Goal: Use online tool/utility: Utilize a website feature to perform a specific function

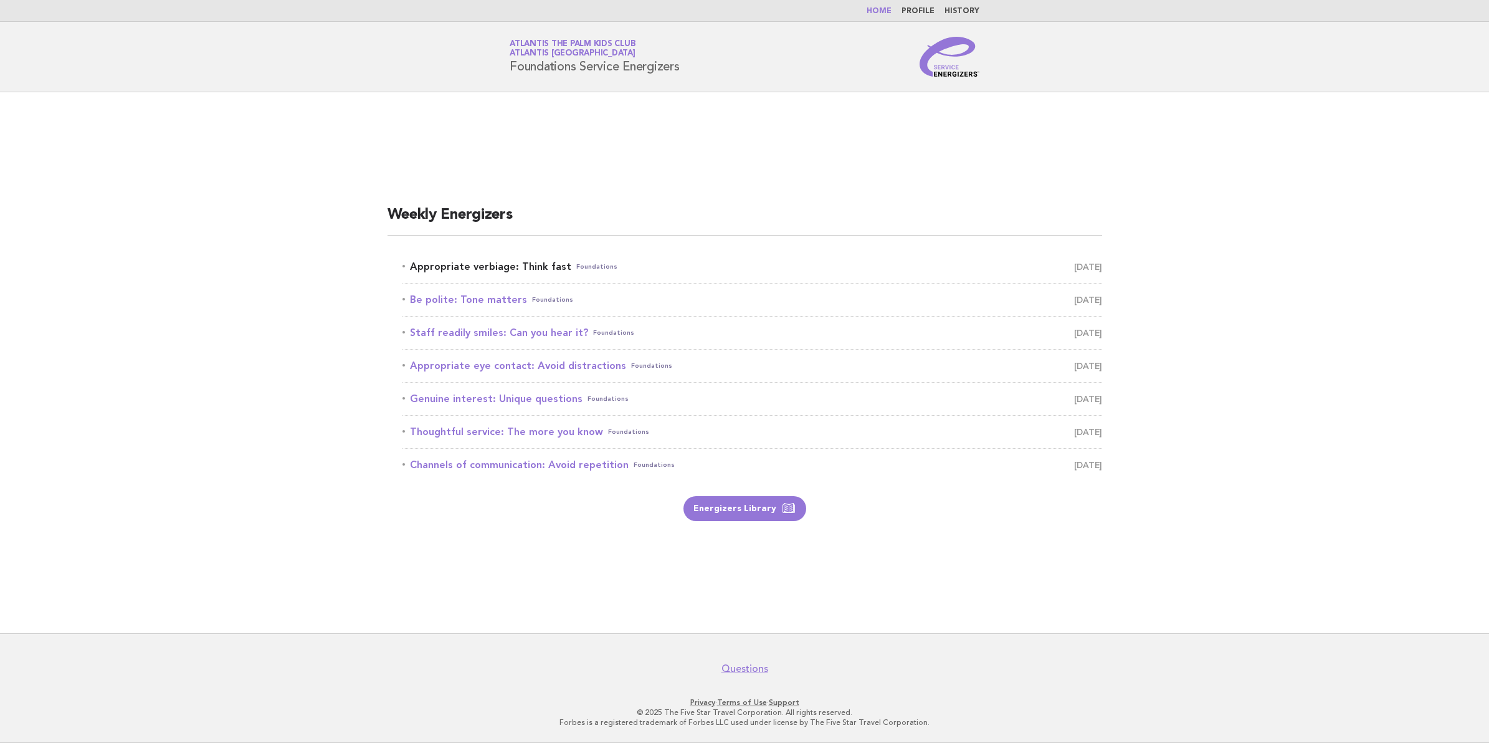
click at [511, 267] on link "Appropriate verbiage: Think fast Foundations [DATE]" at bounding box center [752, 266] width 700 height 17
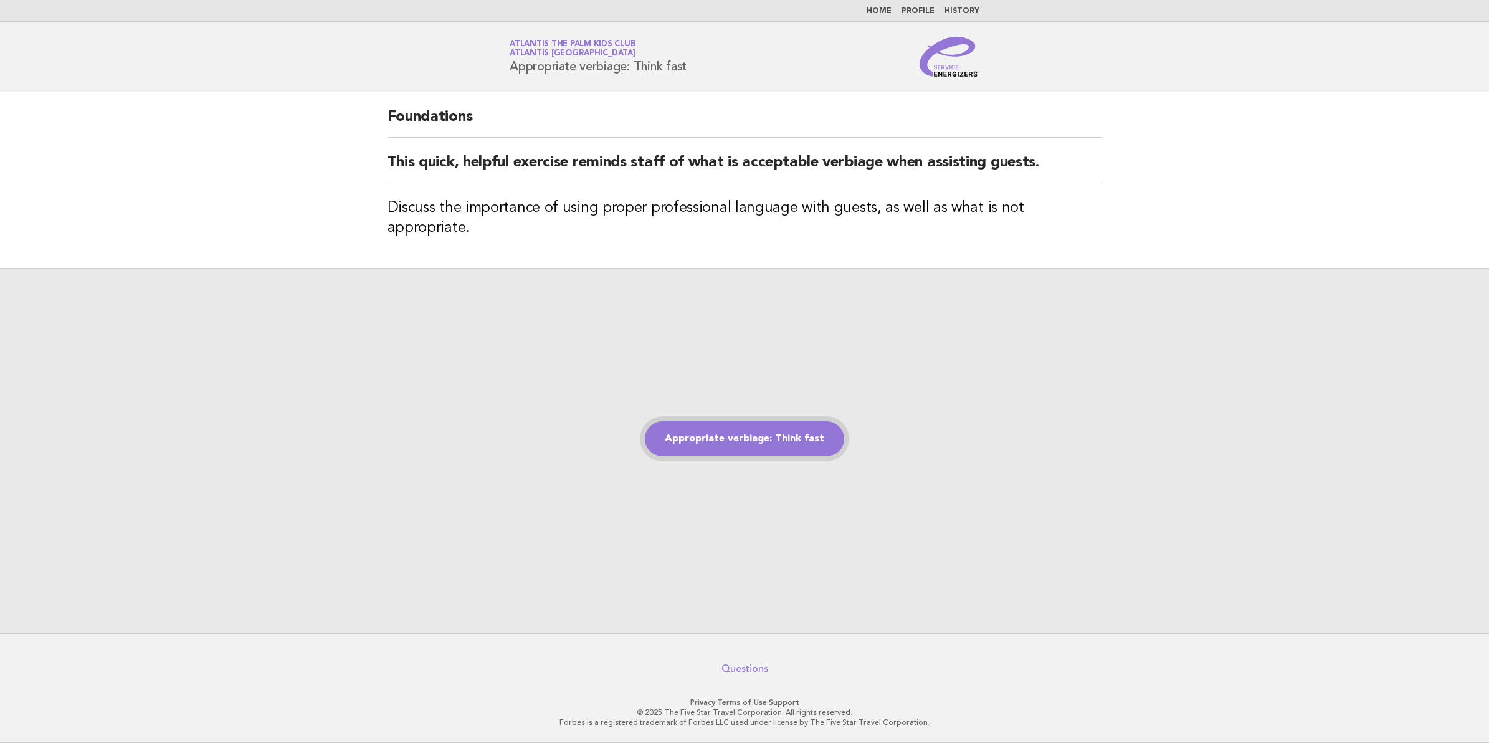
click at [707, 434] on link "Appropriate verbiage: Think fast" at bounding box center [744, 438] width 199 height 35
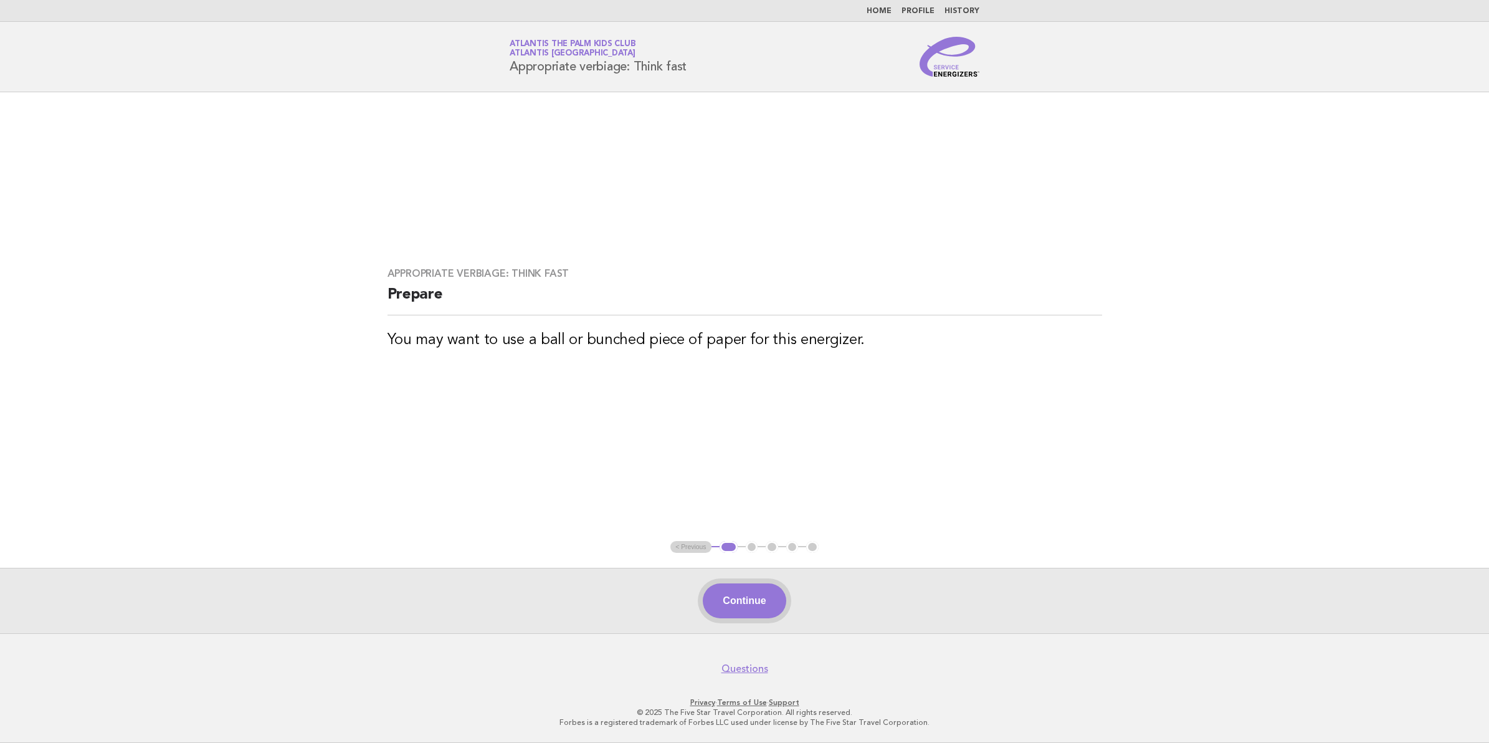
click at [761, 594] on button "Continue" at bounding box center [744, 600] width 83 height 35
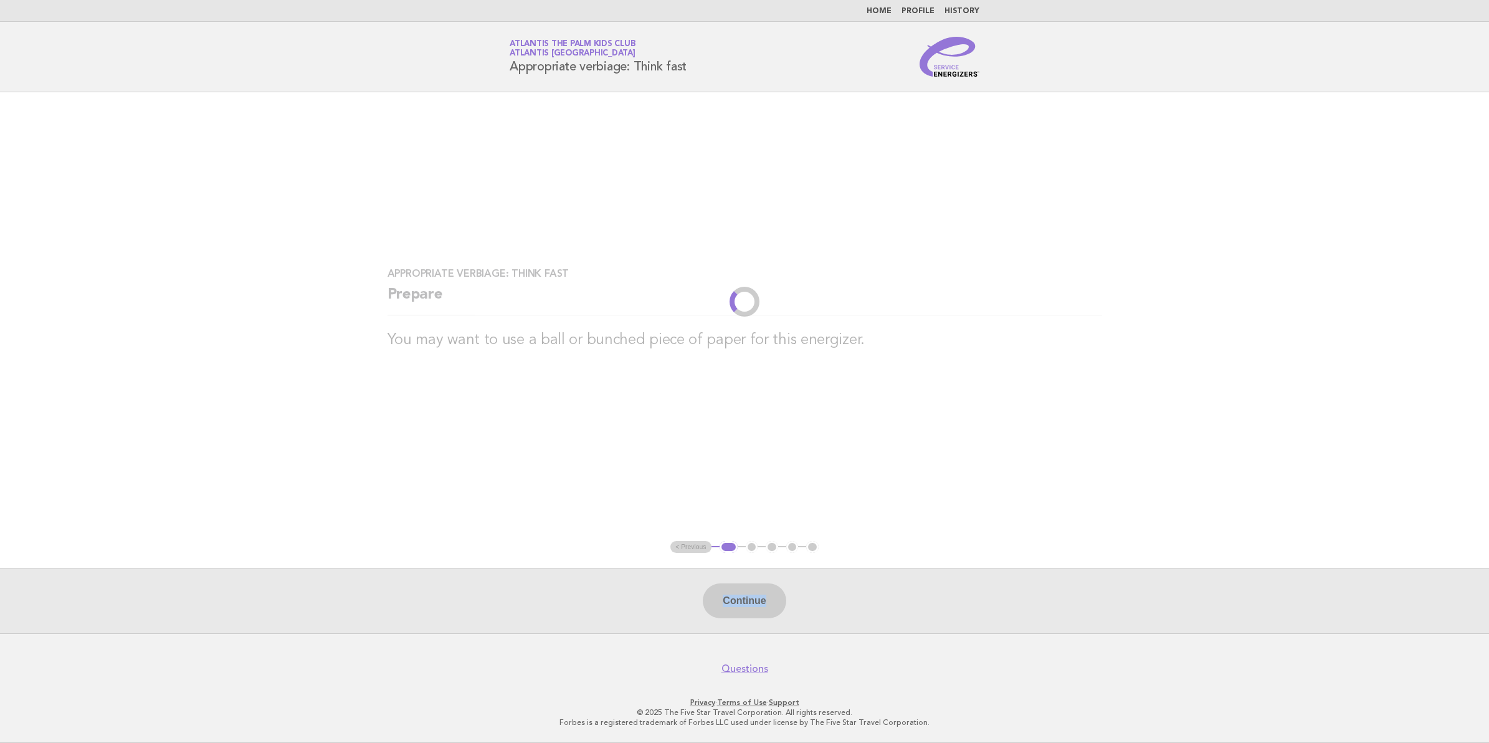
click at [761, 594] on div "Continue" at bounding box center [744, 600] width 1489 height 65
drag, startPoint x: 761, startPoint y: 594, endPoint x: 936, endPoint y: 579, distance: 175.6
click at [936, 579] on div "Continue" at bounding box center [744, 600] width 1489 height 65
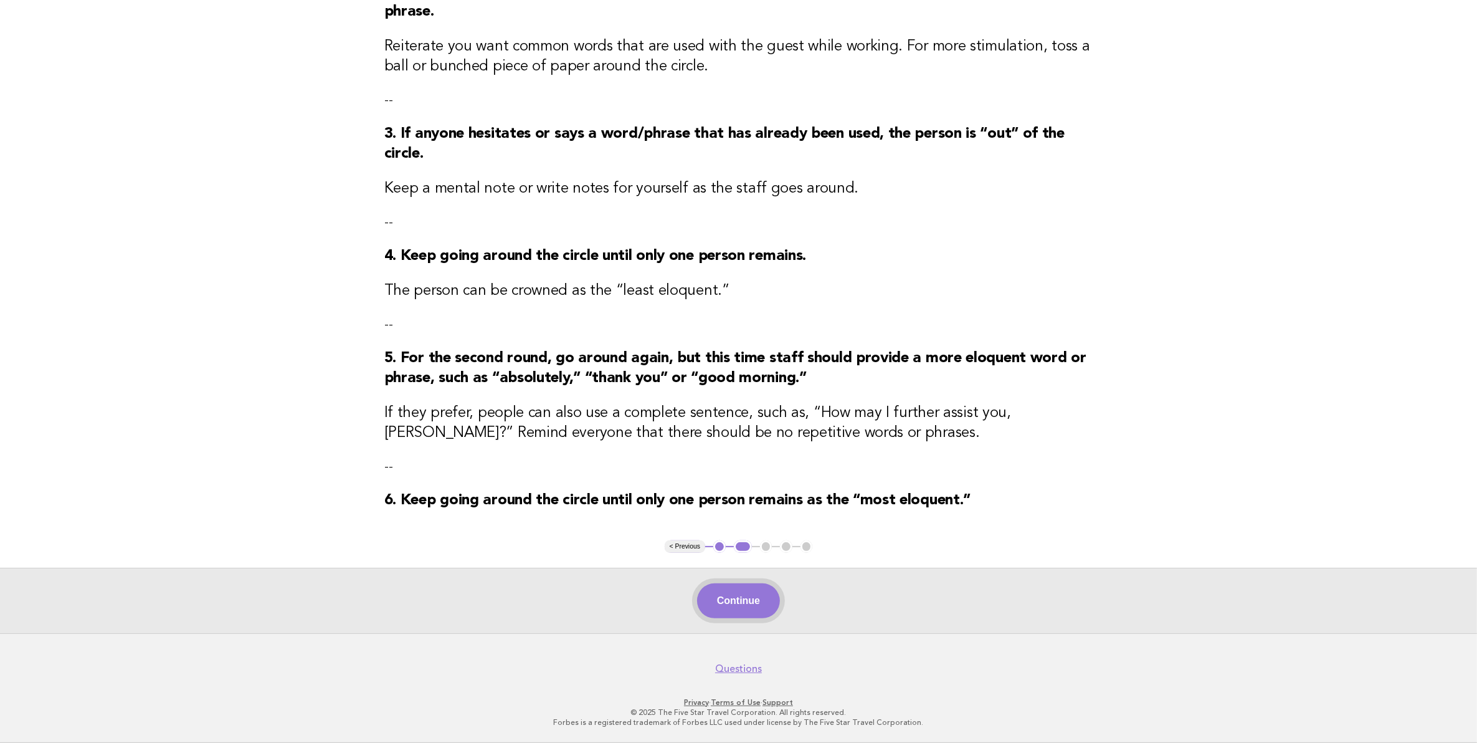
click at [729, 604] on button "Continue" at bounding box center [738, 600] width 83 height 35
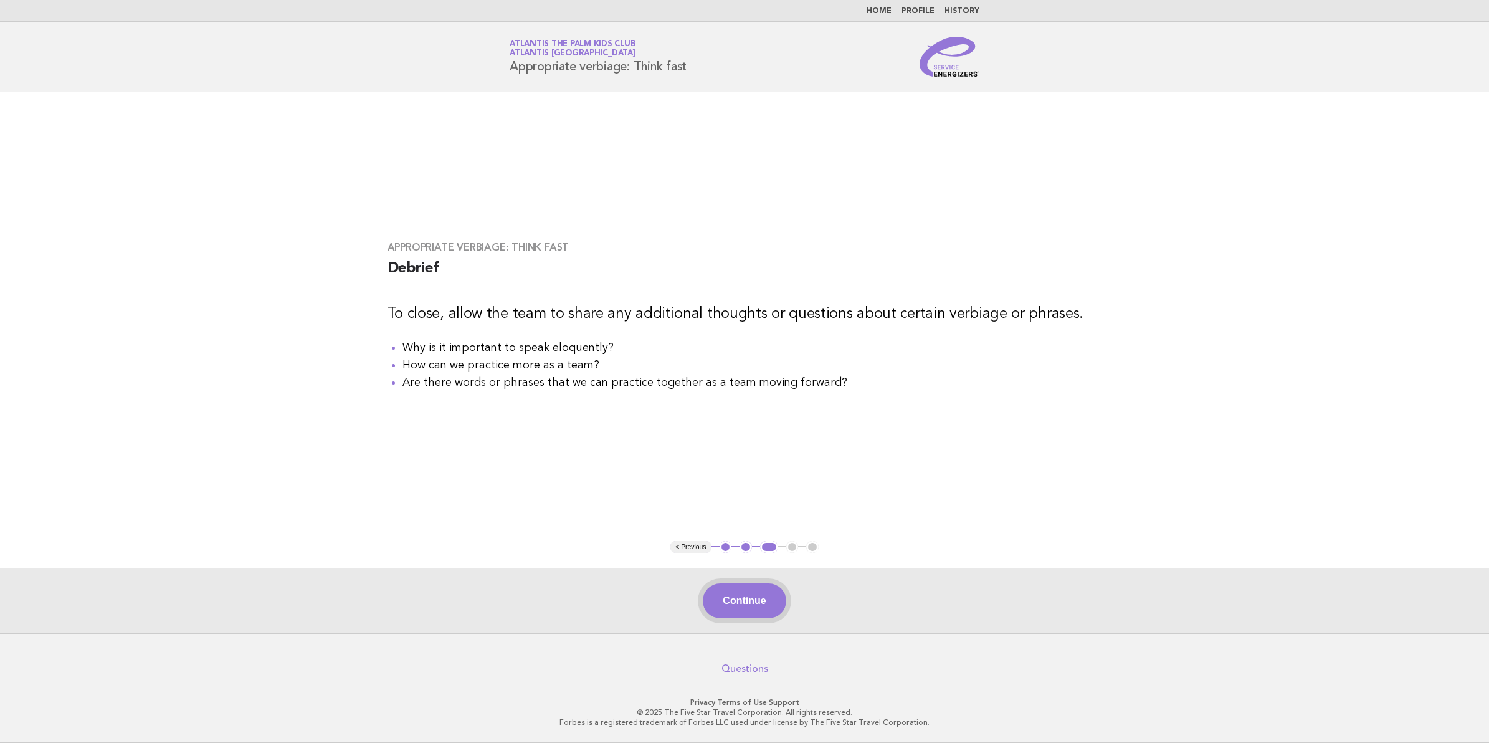
click at [744, 600] on button "Continue" at bounding box center [744, 600] width 83 height 35
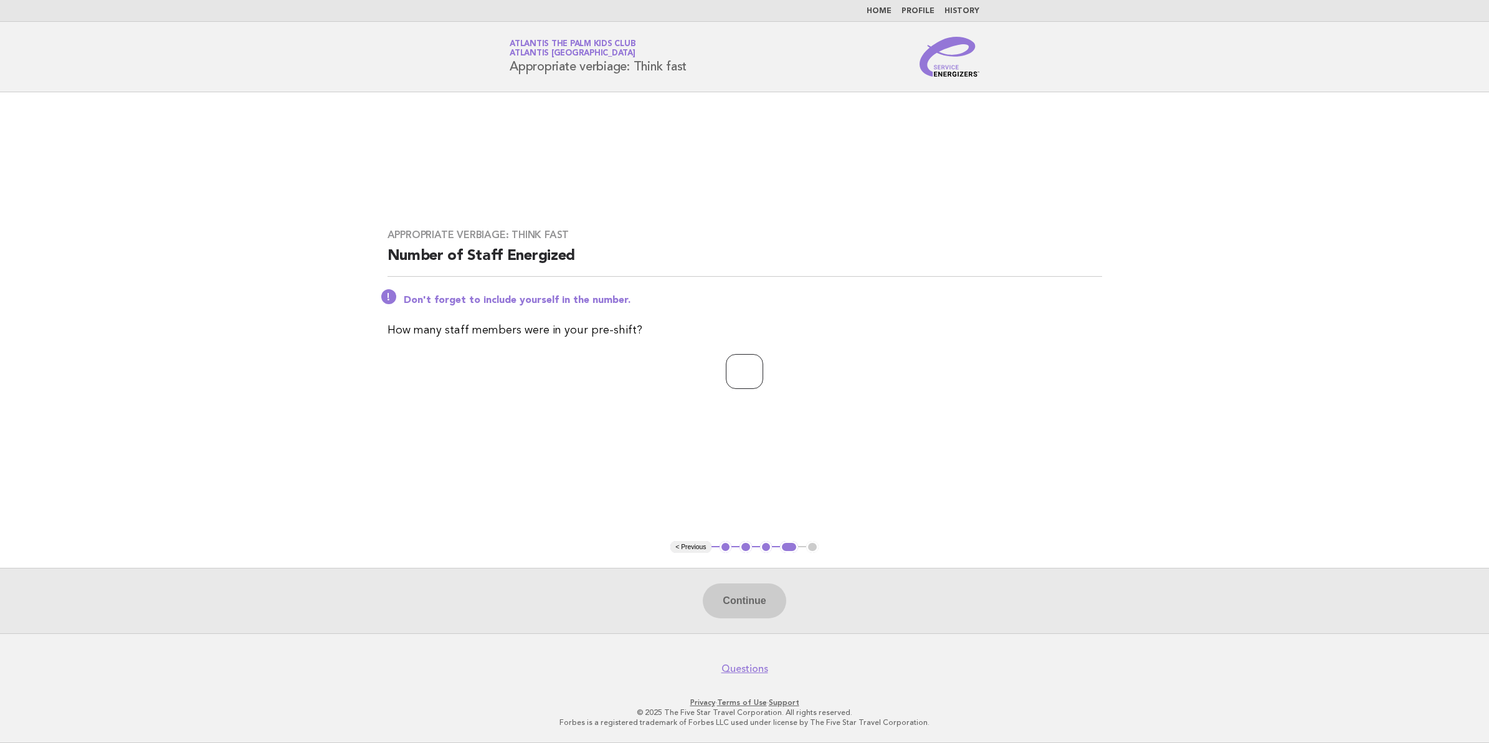
click at [746, 380] on input "number" at bounding box center [744, 371] width 37 height 35
type input "**"
click at [763, 612] on button "Continue" at bounding box center [744, 600] width 83 height 35
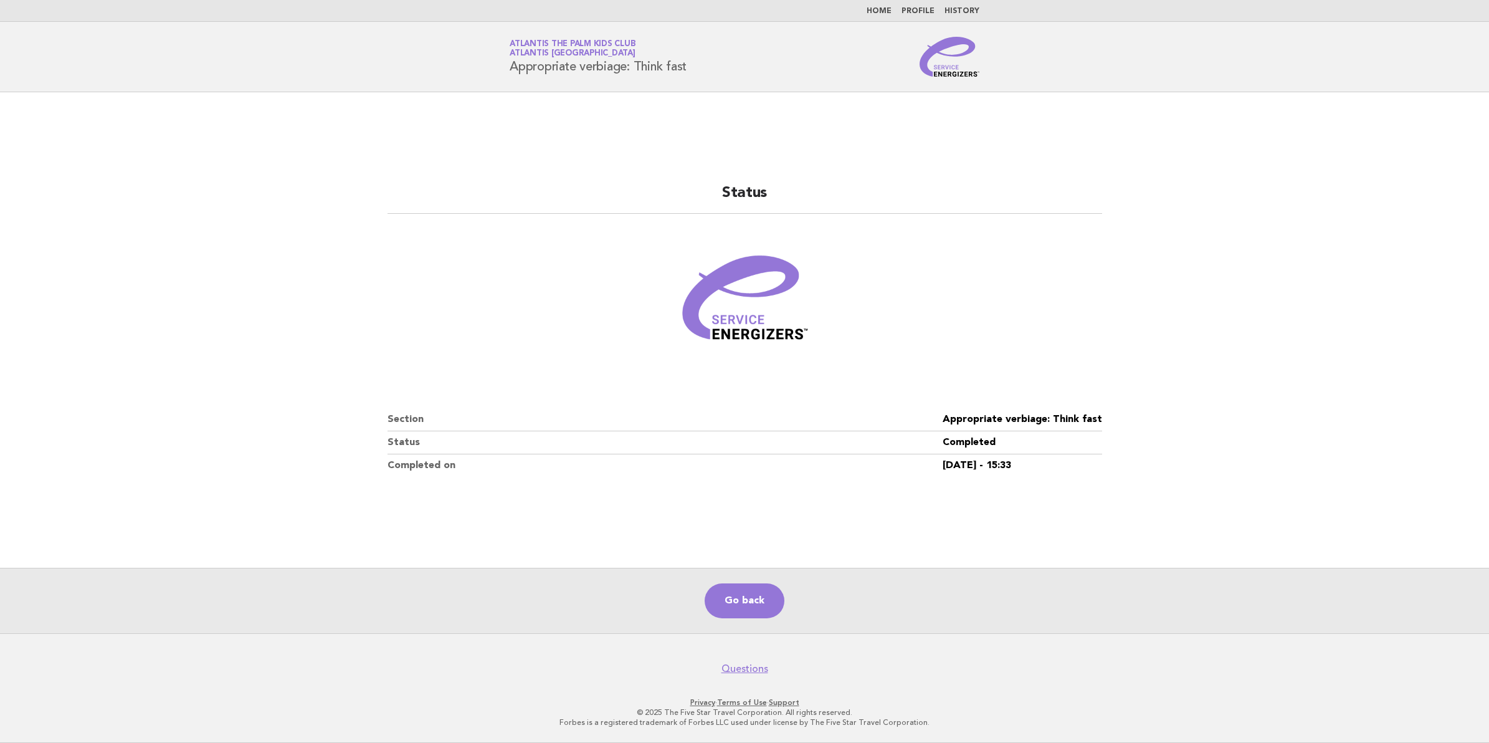
drag, startPoint x: 87, startPoint y: 288, endPoint x: 78, endPoint y: 272, distance: 18.4
click at [82, 278] on main "Status Section Appropriate verbiage: Think fast Status Completed Completed on 1…" at bounding box center [744, 362] width 1489 height 541
